Goal: Information Seeking & Learning: Learn about a topic

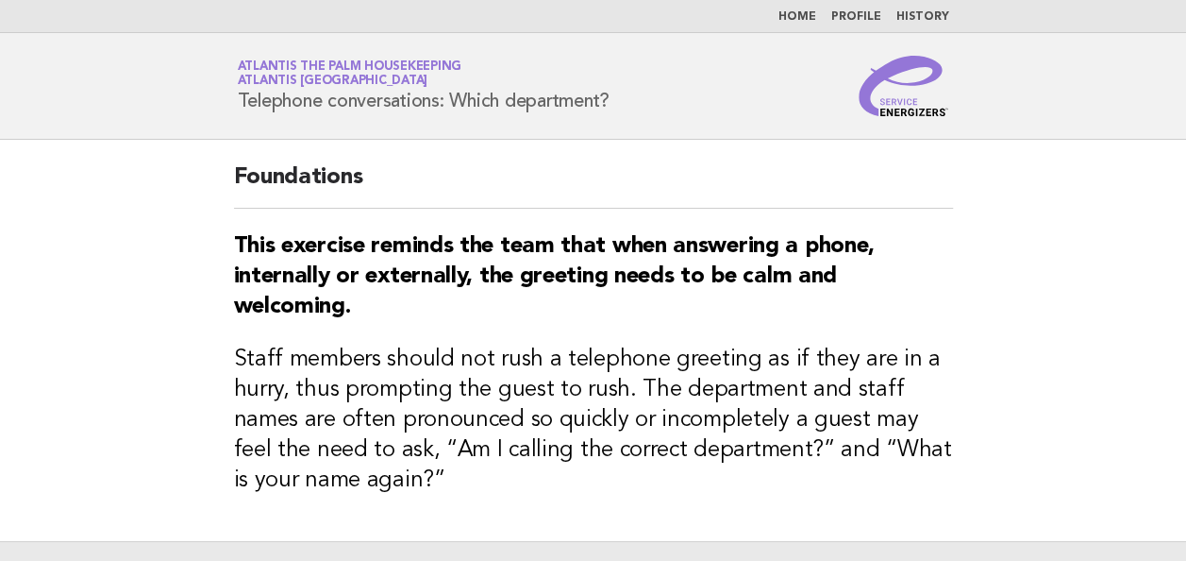
click at [804, 15] on link "Home" at bounding box center [798, 16] width 38 height 11
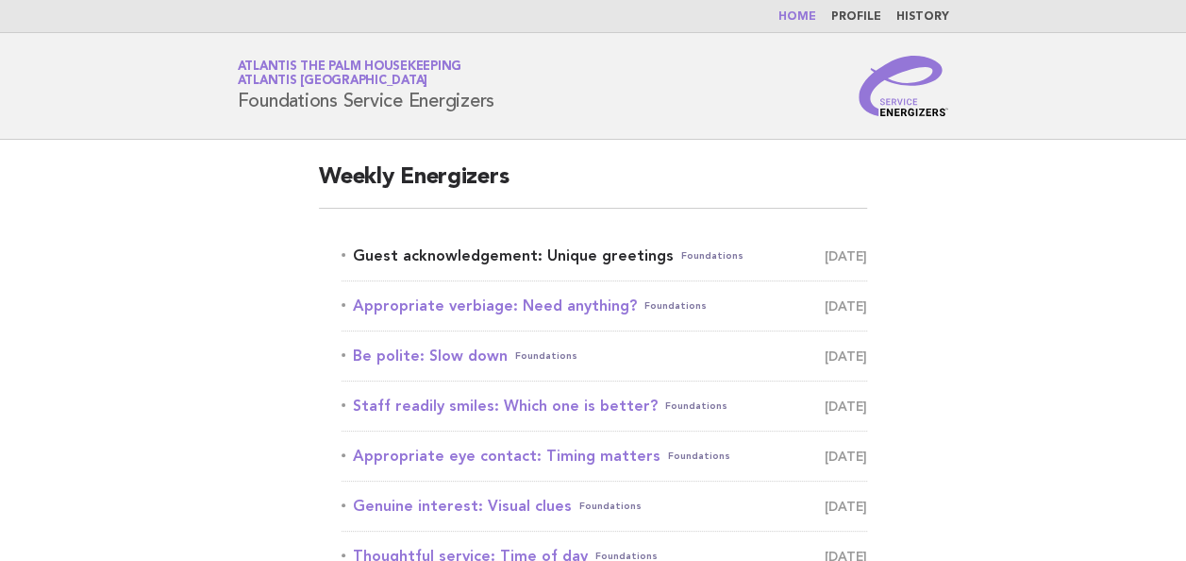
click at [485, 255] on link "Guest acknowledgement: Unique greetings Foundations [DATE]" at bounding box center [605, 256] width 526 height 26
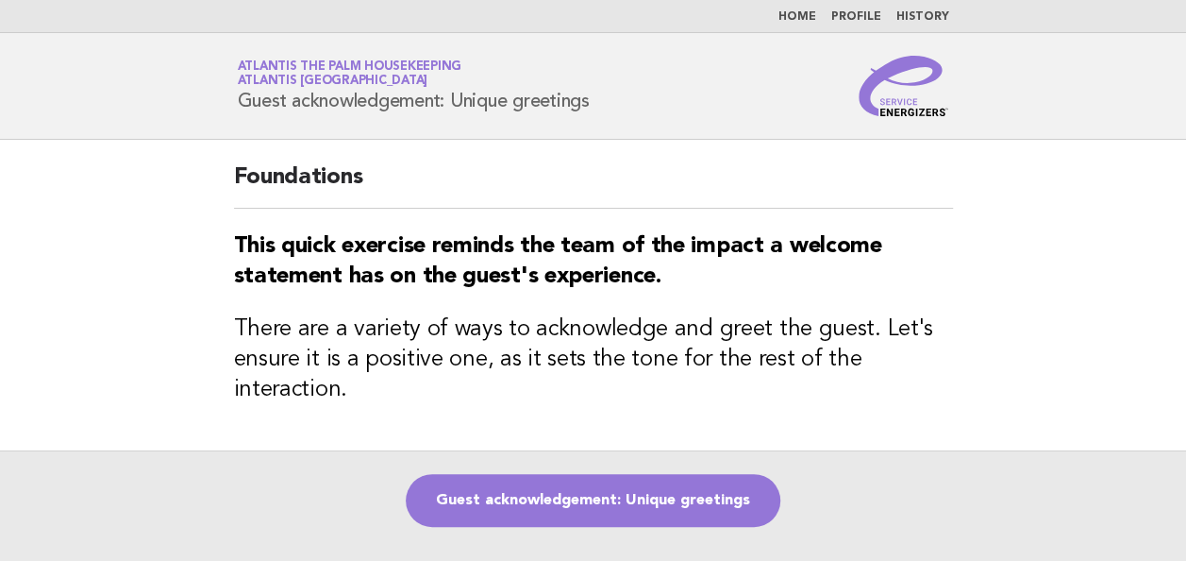
click at [800, 18] on link "Home" at bounding box center [798, 16] width 38 height 11
